Goal: Task Accomplishment & Management: Manage account settings

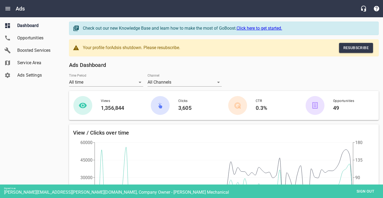
click at [27, 47] on span "Boosted Services" at bounding box center [37, 50] width 41 height 6
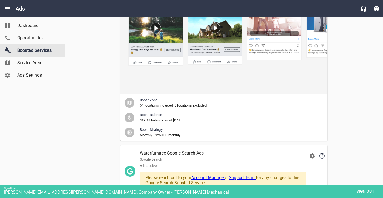
scroll to position [129, 0]
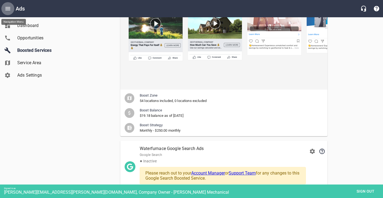
click at [9, 8] on icon "Open drawer" at bounding box center [8, 8] width 6 height 6
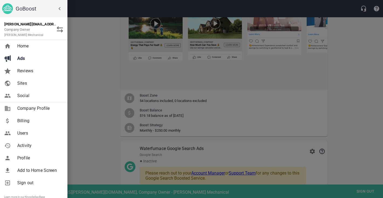
click at [25, 116] on link "Billing" at bounding box center [33, 121] width 67 height 12
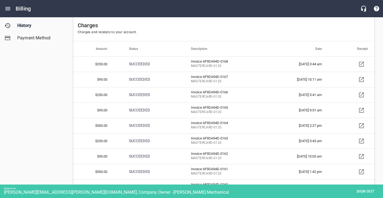
scroll to position [37, 0]
